Goal: Task Accomplishment & Management: Use online tool/utility

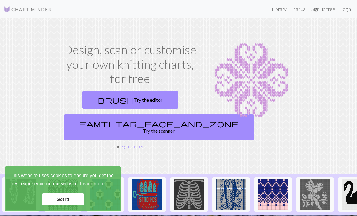
click at [347, 10] on link "Login" at bounding box center [346, 9] width 16 height 12
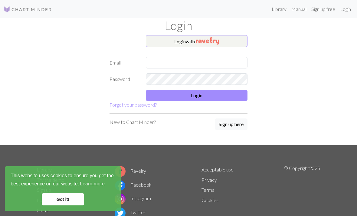
click at [216, 44] on img "button" at bounding box center [207, 40] width 23 height 7
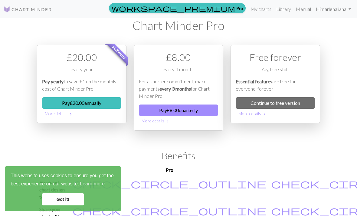
click at [266, 10] on link "My charts" at bounding box center [261, 9] width 26 height 12
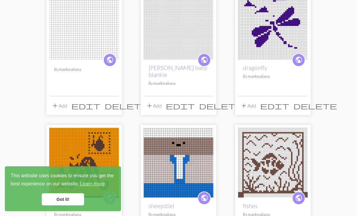
scroll to position [92, 0]
click at [74, 47] on img at bounding box center [84, 25] width 70 height 70
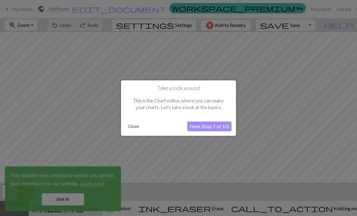
click at [215, 128] on button "Next (Step 1 of 10)" at bounding box center [209, 126] width 44 height 10
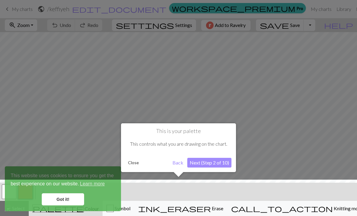
click at [215, 165] on button "Next (Step 2 of 10)" at bounding box center [209, 163] width 44 height 10
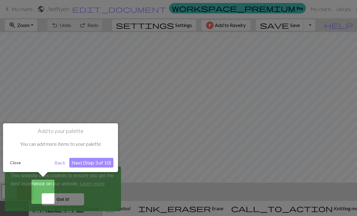
click at [103, 164] on button "Next (Step 3 of 10)" at bounding box center [91, 163] width 44 height 10
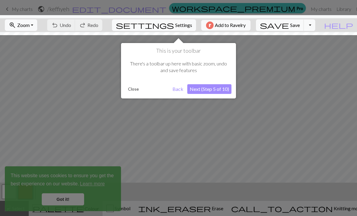
click at [220, 89] on button "Next (Step 5 of 10)" at bounding box center [209, 89] width 44 height 10
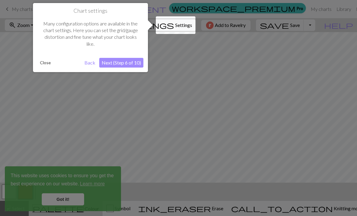
click at [43, 66] on button "Close" at bounding box center [46, 62] width 16 height 9
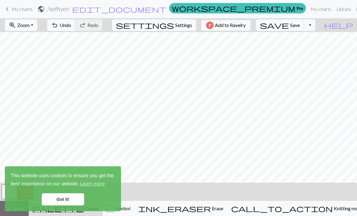
click at [58, 29] on span "undo" at bounding box center [54, 25] width 7 height 8
click at [58, 198] on link "Got it!" at bounding box center [63, 199] width 42 height 12
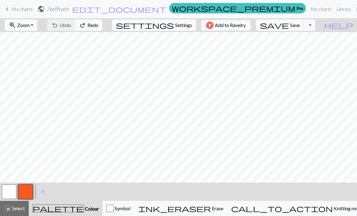
click at [315, 213] on button "call_to_action Knitting mode Knitting mode" at bounding box center [297, 208] width 140 height 15
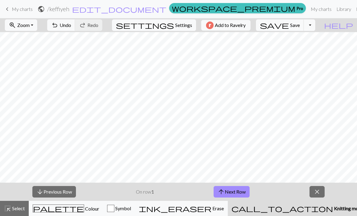
click at [11, 10] on link "keyboard_arrow_left My charts" at bounding box center [18, 9] width 29 height 10
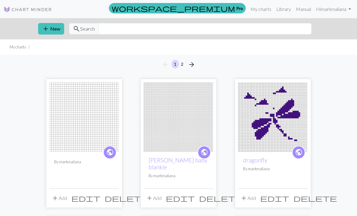
click at [193, 64] on span "arrow_forward" at bounding box center [191, 64] width 7 height 8
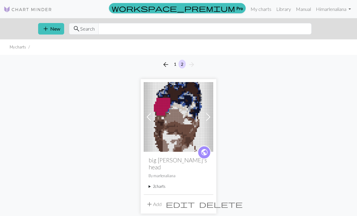
click at [168, 64] on span "arrow_back" at bounding box center [165, 64] width 7 height 8
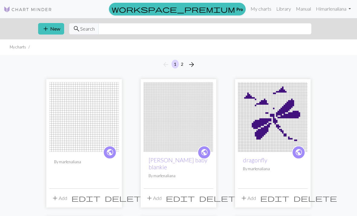
click at [70, 106] on img at bounding box center [84, 117] width 70 height 70
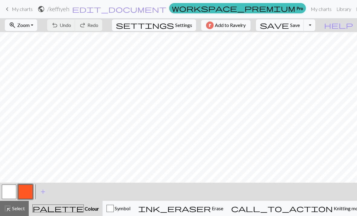
click at [5, 9] on span "keyboard_arrow_left" at bounding box center [7, 9] width 7 height 8
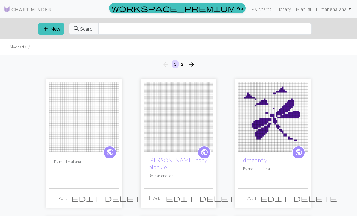
click at [68, 121] on img at bounding box center [84, 117] width 70 height 70
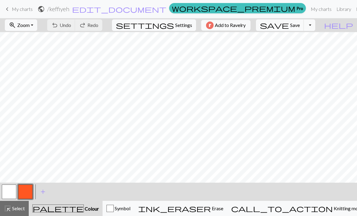
click at [182, 22] on span "Settings" at bounding box center [183, 24] width 17 height 7
select select "aran"
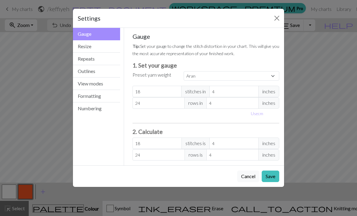
click at [276, 18] on button "Close" at bounding box center [277, 18] width 10 height 10
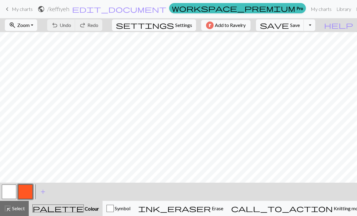
click at [315, 22] on button "Toggle Dropdown" at bounding box center [309, 24] width 11 height 11
